Goal: Task Accomplishment & Management: Manage account settings

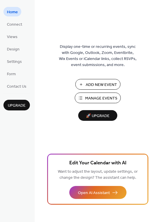
click at [96, 100] on span "Manage Events" at bounding box center [101, 98] width 32 height 6
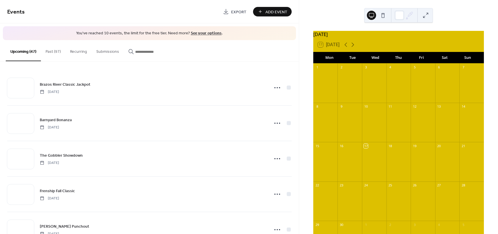
click at [209, 33] on link "See your options" at bounding box center [206, 33] width 31 height 8
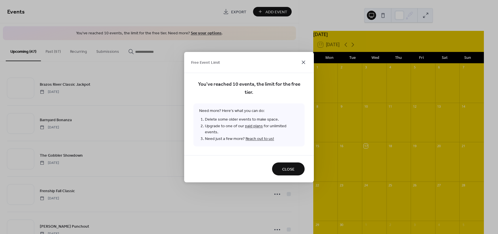
click at [304, 64] on icon at bounding box center [303, 62] width 7 height 7
